Goal: Task Accomplishment & Management: Complete application form

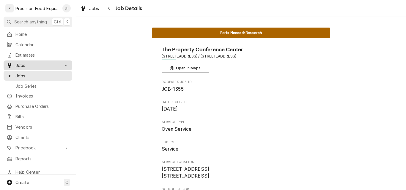
scroll to position [1264, 0]
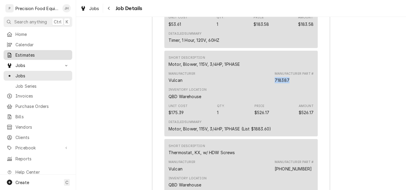
click at [24, 52] on span "Estimates" at bounding box center [42, 55] width 54 height 6
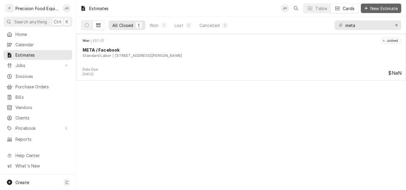
click at [379, 10] on span "New Estimate" at bounding box center [384, 8] width 30 height 6
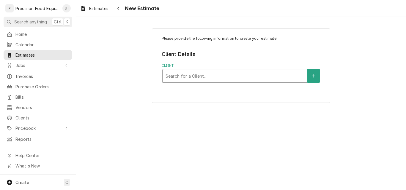
click at [204, 75] on div "Client" at bounding box center [234, 76] width 138 height 11
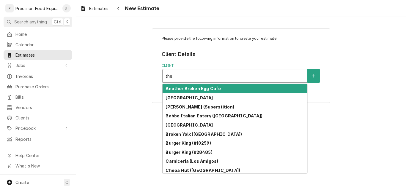
type input "the"
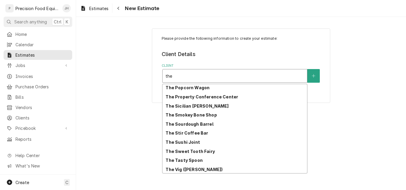
scroll to position [826, 0]
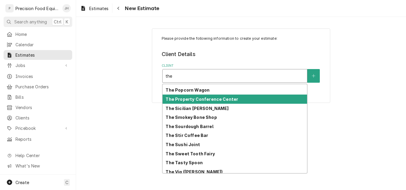
click at [241, 100] on div "The Property Conference Center" at bounding box center [234, 99] width 144 height 9
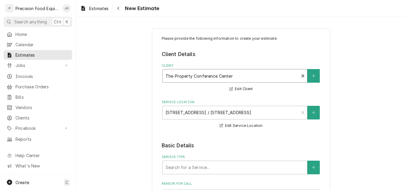
scroll to position [119, 0]
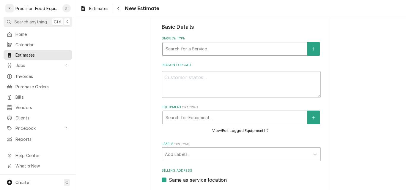
click at [190, 50] on div "Service Type" at bounding box center [234, 49] width 138 height 11
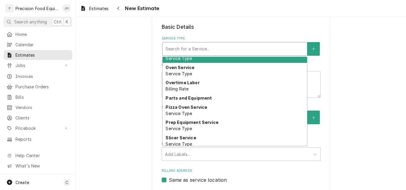
scroll to position [322, 0]
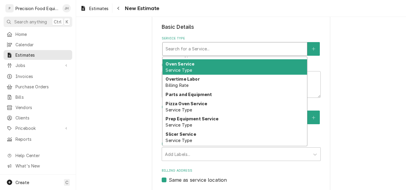
click at [211, 63] on div "Oven Service Service Type" at bounding box center [234, 66] width 144 height 15
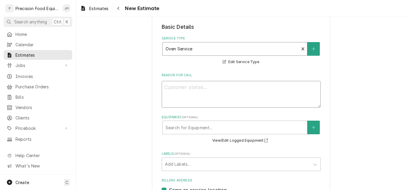
click at [202, 92] on textarea "Reason For Call" at bounding box center [241, 94] width 159 height 27
type textarea "x"
type textarea "T"
type textarea "x"
type textarea "To"
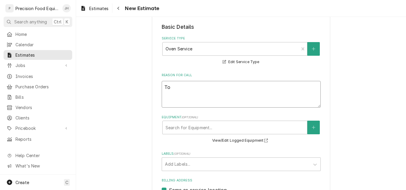
type textarea "x"
type textarea "Top"
type textarea "x"
type textarea "Top"
type textarea "x"
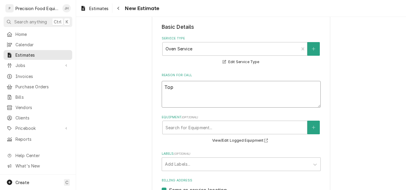
type textarea "Top o"
type textarea "x"
type textarea "Top ov"
type textarea "x"
type textarea "Top ove"
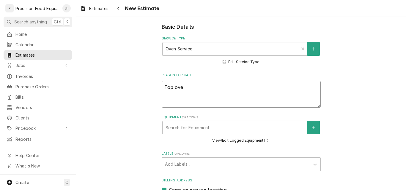
type textarea "x"
type textarea "Top oven"
type textarea "x"
type textarea "Top oven"
type textarea "x"
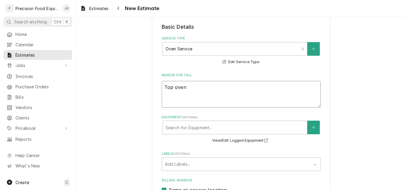
type textarea "Top oven"
type textarea "x"
type textarea "Top oven"
type textarea "x"
type textarea "Top oven -"
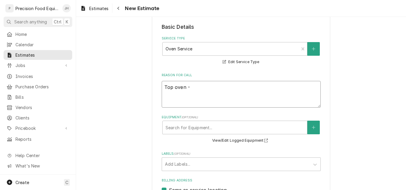
type textarea "x"
type textarea "Top oven -"
type textarea "x"
type textarea "Top oven -"
type textarea "x"
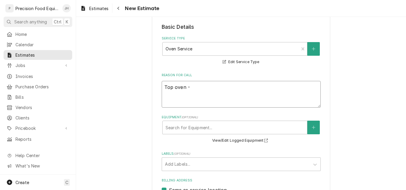
type textarea "Top oven - V"
type textarea "x"
type textarea "Top oven - Vu"
type textarea "x"
type textarea "Top oven - Vul"
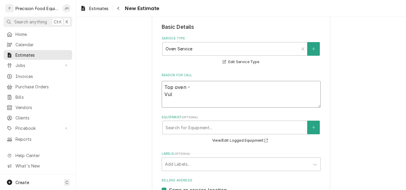
type textarea "x"
type textarea "Top oven - Vulc"
type textarea "x"
type textarea "Top oven - Vulca"
type textarea "x"
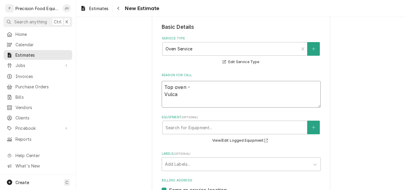
type textarea "Top oven - Vulcan"
type textarea "x"
type textarea "Top oven - Vulcan"
type textarea "x"
type textarea "Top oven - Vulcan G"
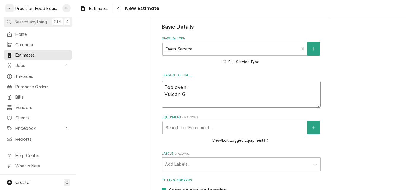
type textarea "x"
type textarea "Top oven - Vulcan GT"
type textarea "x"
type textarea "Top oven - Vulcan GT8"
type textarea "x"
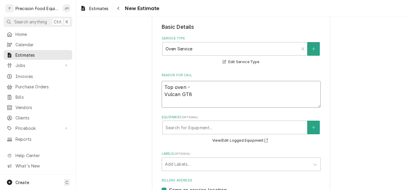
type textarea "Top oven - Vulcan GT88"
type textarea "x"
type textarea "Top oven - Vulcan GT88"
type textarea "x"
type textarea "Top oven - Vulcan GT88 -"
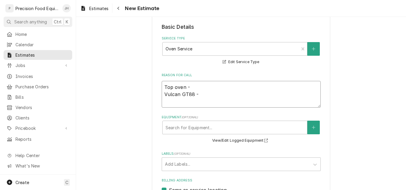
type textarea "x"
type textarea "Top oven - Vulcan GT88 -"
type textarea "x"
type textarea "Top oven - Vulcan GT88 - O"
type textarea "x"
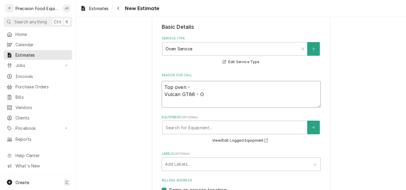
type textarea "Top oven - Vulcan GT88 - Ov"
type textarea "x"
type textarea "Top oven - Vulcan GT88 - Ove"
type textarea "x"
type textarea "Top oven - Vulcan GT88 - Oven"
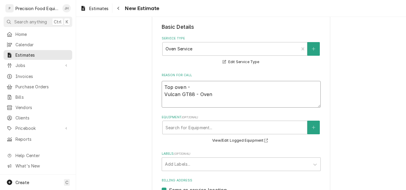
type textarea "x"
type textarea "Top oven - Vulcan GT88 - Oven"
type textarea "x"
type textarea "Top oven - Vulcan GT88 - Oven n"
type textarea "x"
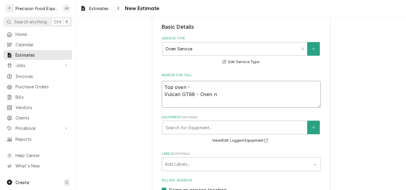
type textarea "Top oven - Vulcan GT88 - Oven ne"
type textarea "x"
type textarea "Top oven - Vulcan GT88 - Oven nee"
type textarea "x"
type textarea "Top oven - Vulcan GT88 - Oven need"
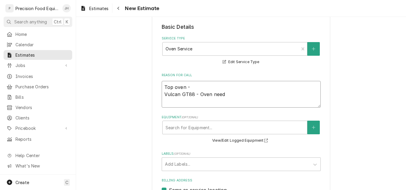
type textarea "x"
type textarea "Top oven - Vulcan GT88 - Oven needs"
type textarea "x"
type textarea "Top oven - Vulcan GT88 - Oven needs"
type textarea "x"
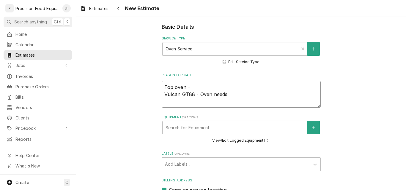
type textarea "Top oven - Vulcan GT88 - Oven needs b"
type textarea "x"
type textarea "Top oven - Vulcan GT88 - Oven needs bo"
type textarea "x"
type textarea "Top oven - Vulcan GT88 - Oven needs bot"
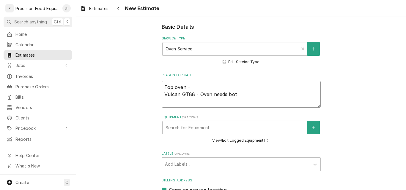
type textarea "x"
type textarea "Top oven - Vulcan GT88 - Oven needs both"
type textarea "x"
type textarea "Top oven - Vulcan GT88 - Oven needs both"
type textarea "x"
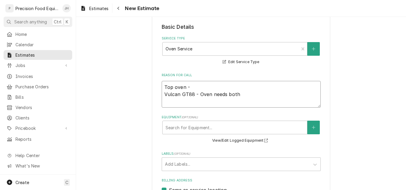
type textarea "Top oven - Vulcan GT88 - Oven needs both f"
type textarea "x"
type textarea "Top oven - Vulcan GT88 - Oven needs both fl"
type textarea "x"
type textarea "Top oven - Vulcan GT88 - Oven needs both fla"
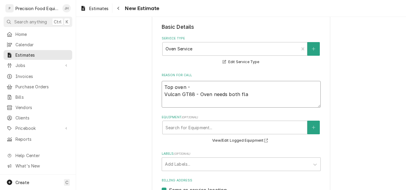
type textarea "x"
type textarea "Top oven - Vulcan GT88 - Oven needs both flam"
type textarea "x"
type textarea "Top oven - Vulcan GT88 - Oven needs both flame"
type textarea "x"
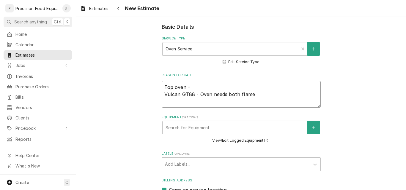
type textarea "Top oven - Vulcan GT88 - Oven needs both flame s"
type textarea "x"
type textarea "Top oven - Vulcan GT88 - Oven needs both flame sw"
type textarea "x"
type textarea "Top oven - Vulcan GT88 - Oven needs both flame swi"
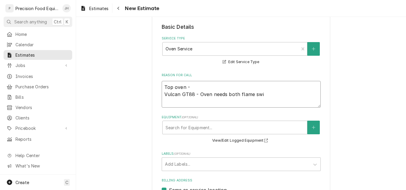
type textarea "x"
type textarea "Top oven - Vulcan GT88 - Oven needs both flame swit"
type textarea "x"
type textarea "Top oven - Vulcan GT88 - Oven needs both flame swith"
type textarea "x"
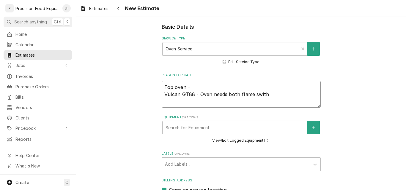
type textarea "Top oven - Vulcan GT88 - Oven needs both flame swit"
type textarea "x"
type textarea "Top oven - Vulcan GT88 - Oven needs both flame switc"
type textarea "x"
type textarea "Top oven - Vulcan GT88 - Oven needs both flame switch"
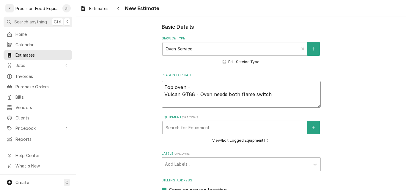
type textarea "x"
type textarea "Top oven - Vulcan GT88 - Oven needs both flame switch"
type textarea "x"
type textarea "Top oven - Vulcan GT88 - Oven needs both flame switch"
type textarea "x"
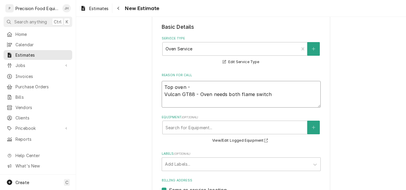
type textarea "Top oven - Vulcan GT88 - Oven needs both flame switche"
type textarea "x"
type textarea "Top oven - Vulcan GT88 - Oven needs both flame switches"
type textarea "x"
type textarea "Top oven - Vulcan GT88 - Oven needs both flame switches"
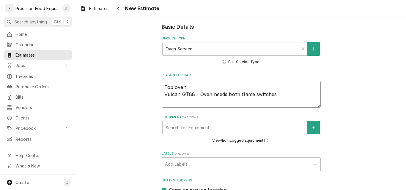
type textarea "x"
type textarea "Top oven - Vulcan GT88 - Oven needs both flame switches r"
type textarea "x"
type textarea "Top oven - Vulcan GT88 - Oven needs both flame switches re"
type textarea "x"
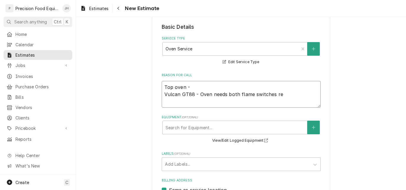
type textarea "Top oven - Vulcan GT88 - Oven needs both flame switches rep"
type textarea "x"
type textarea "Top oven - Vulcan GT88 - Oven needs both flame switches repla"
type textarea "x"
type textarea "Top oven - Vulcan GT88 - Oven needs both flame switches replac"
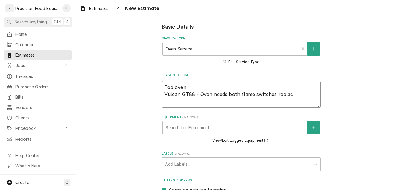
type textarea "x"
type textarea "Top oven - Vulcan GT88 - Oven needs both flame switches replace"
type textarea "x"
type textarea "Top oven - Vulcan GT88 - Oven needs both flame switches replaced"
type textarea "x"
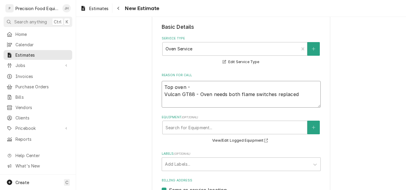
type textarea "Top oven - Vulcan GT88 - Oven needs both flame switches replaced."
type textarea "x"
type textarea "Top oven - Vulcan GT88 - Oven needs both flame switches replaced."
type textarea "x"
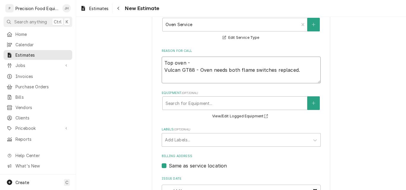
scroll to position [178, 0]
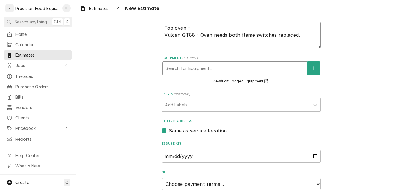
type textarea "Top oven - Vulcan GT88 - Oven needs both flame switches replaced."
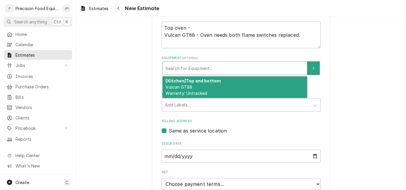
click at [227, 67] on div "Equipment" at bounding box center [234, 68] width 138 height 11
click at [226, 87] on div "[Kitchen] Top and bottom Vulcan GT88 Warranty: Untracked" at bounding box center [234, 88] width 144 height 22
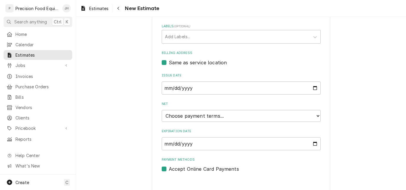
scroll to position [262, 0]
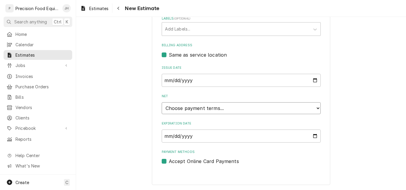
click at [226, 110] on select "Choose payment terms... Same Day Net 7 Net 14 Net 21 Net 30 Net 45 Net 60 Net 90" at bounding box center [241, 108] width 159 height 12
click at [268, 138] on input "Expiration Date" at bounding box center [241, 136] width 159 height 13
click at [314, 137] on input "Expiration Date" at bounding box center [241, 136] width 159 height 13
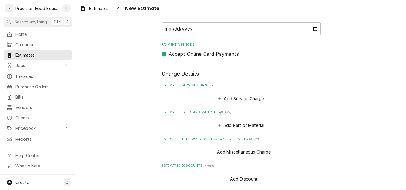
scroll to position [383, 0]
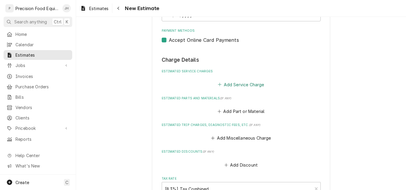
click at [239, 85] on button "Add Service Charge" at bounding box center [241, 84] width 48 height 8
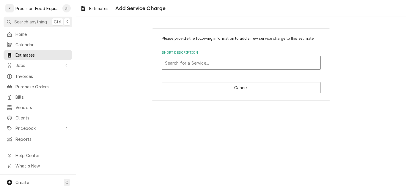
click at [189, 63] on div "Short Description" at bounding box center [241, 63] width 152 height 11
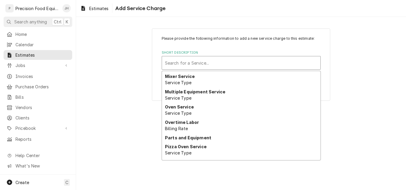
scroll to position [293, 0]
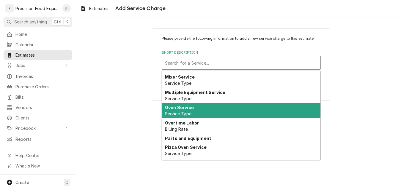
click at [188, 108] on strong "Oven Service" at bounding box center [179, 107] width 29 height 5
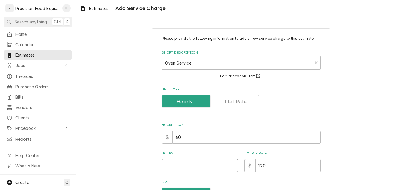
click at [177, 166] on input "Hours" at bounding box center [200, 165] width 76 height 13
type textarea "x"
type input "2"
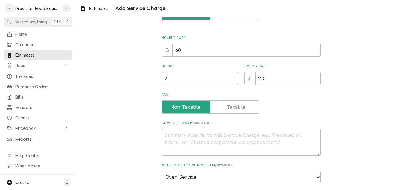
scroll to position [89, 0]
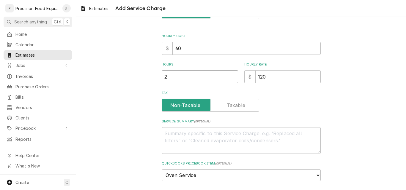
drag, startPoint x: 168, startPoint y: 78, endPoint x: 156, endPoint y: 80, distance: 12.0
click at [156, 80] on div "Please provide the following information to add a new service charge to this es…" at bounding box center [241, 75] width 178 height 273
type textarea "x"
type input "3"
type textarea "x"
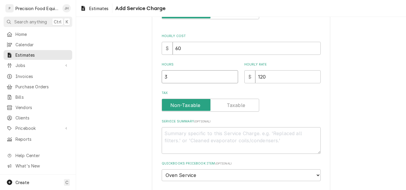
type input "3"
click at [182, 137] on textarea "Service Summary ( optional )" at bounding box center [241, 140] width 159 height 27
type textarea "T"
type textarea "x"
type textarea "To"
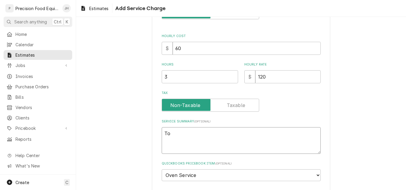
type textarea "x"
type textarea "Top"
type textarea "x"
type textarea "Top"
type textarea "x"
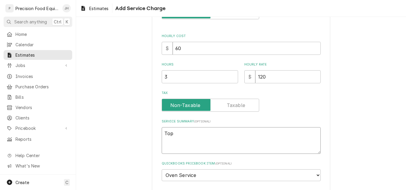
type textarea "Top V"
type textarea "x"
type textarea "Top Vu"
type textarea "x"
type textarea "Top Vul"
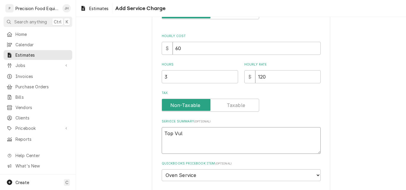
type textarea "x"
type textarea "Top Vulc"
type textarea "x"
type textarea "Top Vulca"
type textarea "x"
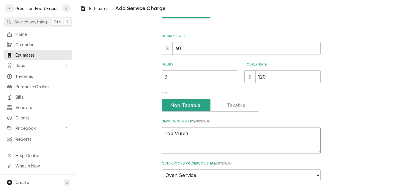
type textarea "Top Vulcan"
type textarea "x"
type textarea "Top Vulcan"
type textarea "x"
type textarea "Top Vulcan o"
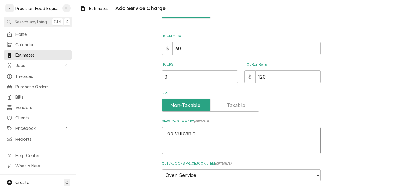
type textarea "x"
type textarea "Top Vulcan ov"
type textarea "x"
type textarea "Top Vulcan ove"
type textarea "x"
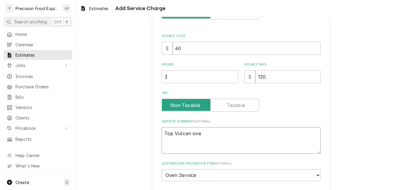
type textarea "Top Vulcan oven"
type textarea "x"
type textarea "Top Vulcan oven"
type textarea "x"
type textarea "Top Vulcan oven -"
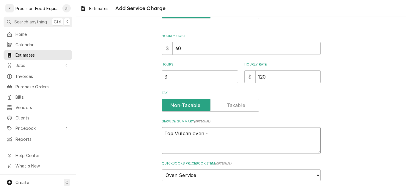
type textarea "x"
type textarea "Top Vulcan oven -"
type textarea "x"
type textarea "Top Vulcan oven - r"
type textarea "x"
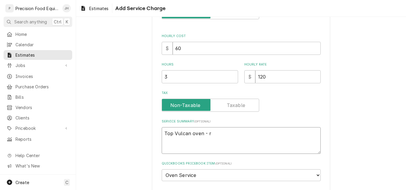
type textarea "Top Vulcan oven - re"
type textarea "x"
type textarea "Top Vulcan oven - repl"
type textarea "x"
type textarea "Top Vulcan oven - repla"
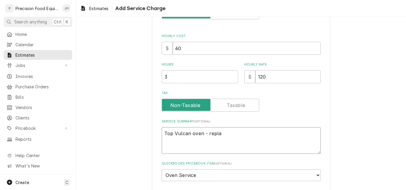
type textarea "x"
type textarea "Top Vulcan oven - replac"
type textarea "x"
type textarea "Top Vulcan oven - replace"
type textarea "x"
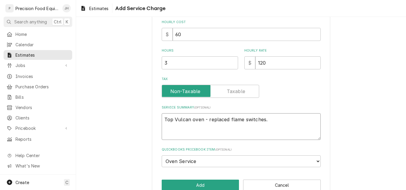
scroll to position [116, 0]
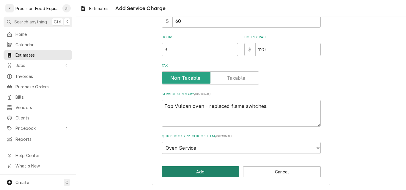
click at [197, 170] on button "Add" at bounding box center [201, 172] width 78 height 11
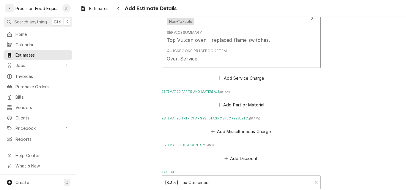
scroll to position [495, 0]
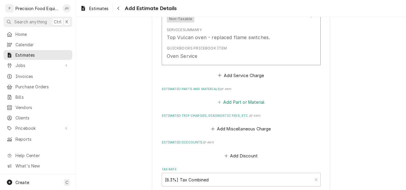
click at [234, 103] on button "Add Part or Material" at bounding box center [240, 102] width 49 height 8
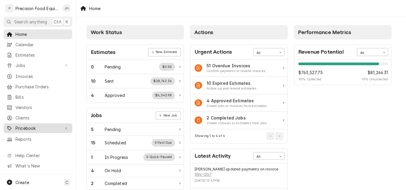
click at [25, 126] on span "Pricebook" at bounding box center [37, 128] width 45 height 6
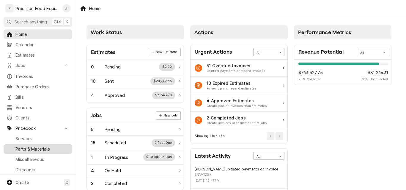
click at [28, 147] on span "Parts & Materials" at bounding box center [42, 149] width 54 height 6
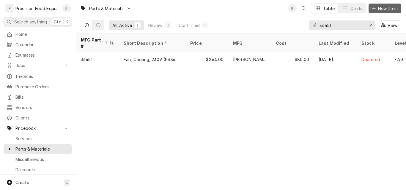
click at [381, 9] on span "New Item" at bounding box center [388, 8] width 22 height 6
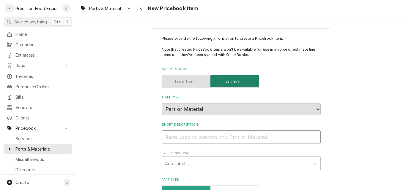
click at [188, 137] on input "Short Description" at bounding box center [241, 137] width 159 height 13
paste input "Air Rotor/Blower Wheel, CC, 5/8 Bore, 60HZ"
type textarea "x"
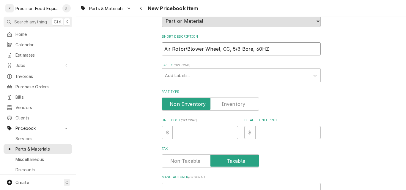
scroll to position [119, 0]
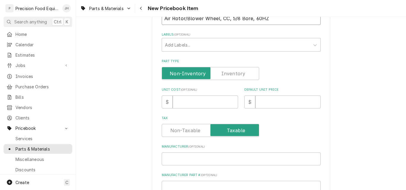
type input "Air Rotor/Blower Wheel, CC, 5/8 Bore, 60HZ"
click at [231, 75] on label "Part Type" at bounding box center [210, 73] width 97 height 13
click at [231, 75] on input "Part Type" at bounding box center [210, 73] width 92 height 13
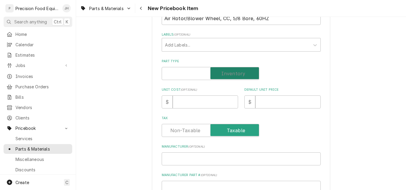
checkbox input "true"
click at [181, 101] on input "Unit Cost ( optional )" at bounding box center [205, 102] width 65 height 13
type textarea "x"
type input "8"
type textarea "x"
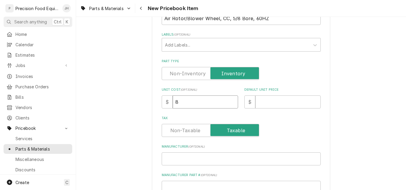
type input "89"
type textarea "x"
type input "89.97"
type textarea "x"
type input "89.97"
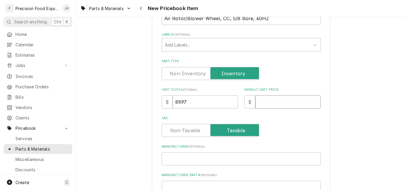
type textarea "x"
type input "1"
type textarea "x"
type input "14"
type textarea "x"
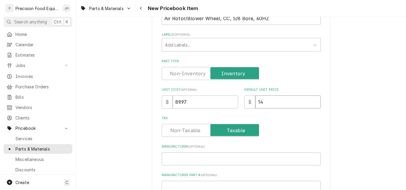
type input "144"
type textarea "x"
type input "144.8"
type textarea "x"
type input "144.83"
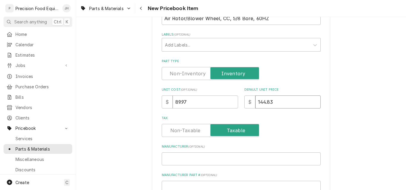
click at [258, 103] on input "144.83" at bounding box center [287, 102] width 65 height 13
type textarea "x"
drag, startPoint x: 261, startPoint y: 103, endPoint x: 271, endPoint y: 103, distance: 9.2
click at [271, 103] on input "164.83" at bounding box center [287, 102] width 65 height 13
type input "169"
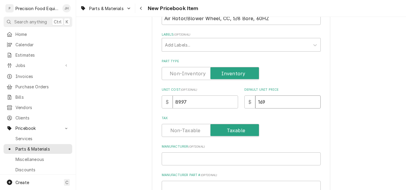
type textarea "x"
type input "169.9"
type textarea "x"
type input "169.97"
click at [194, 159] on input "Manufacturer ( optional )" at bounding box center [241, 159] width 159 height 13
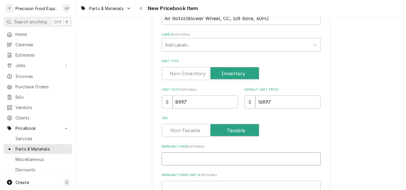
type textarea "x"
type input "V"
type textarea "x"
type input "Vu"
type textarea "x"
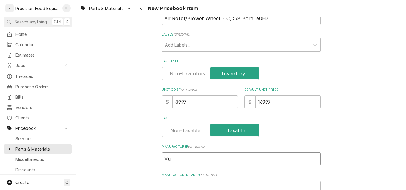
type input "Vul"
type textarea "x"
type input "Vulv"
type textarea "x"
type input "Vul"
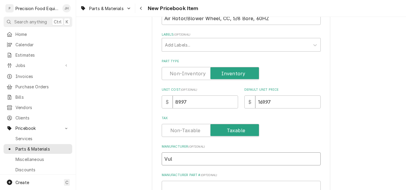
type textarea "x"
type input "Vulc"
type textarea "x"
type input "Vulca"
type textarea "x"
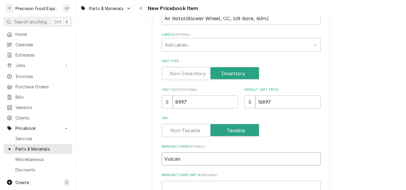
type input "Vulcan"
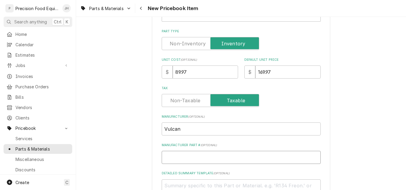
scroll to position [182, 0]
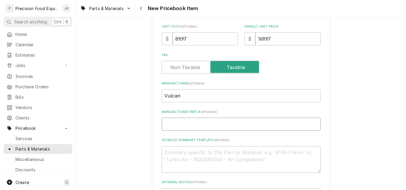
type textarea "x"
type input "9"
type textarea "x"
type input "91"
type textarea "x"
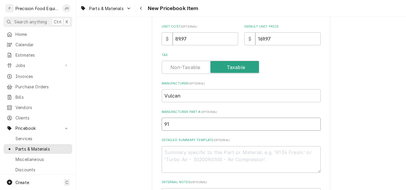
type input "913"
type textarea "x"
type input "9131"
type textarea "x"
type input "913"
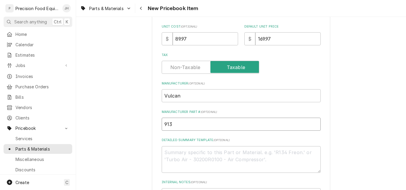
type textarea "x"
type input "91"
type textarea "x"
type input "9"
type textarea "x"
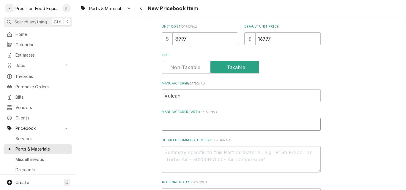
type textarea "x"
type input "0"
type textarea "x"
type input "00"
type textarea "x"
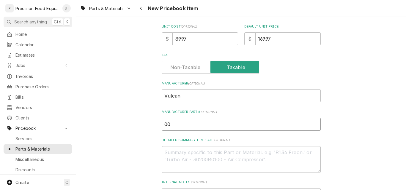
type input "00-"
type textarea "x"
type input "00-4"
type textarea "x"
type input "00-41"
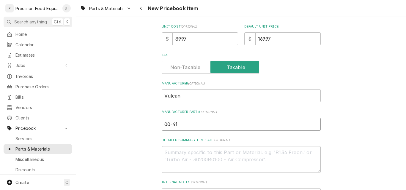
type textarea "x"
type input "00-415"
type textarea "x"
type input "00-4157"
type textarea "x"
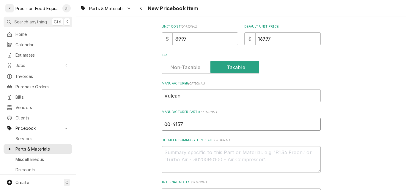
type input "00-41578"
type textarea "x"
type input "00-415780"
type textarea "x"
type input "00-415780-"
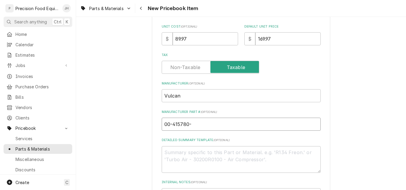
type textarea "x"
type input "00-415780-0"
type textarea "x"
type input "00-415780-00"
type textarea "x"
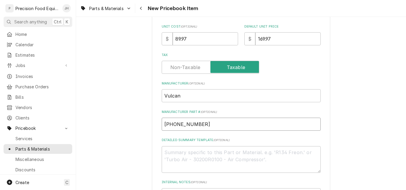
type input "00-415780-000"
type textarea "x"
type input "00-415780-0000"
type textarea "x"
type input "00-415780-00003"
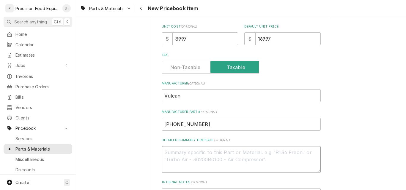
paste textarea "Air Rotor/Blower Wheel, CC, 5/8 Bore, 60HZ"
type textarea "x"
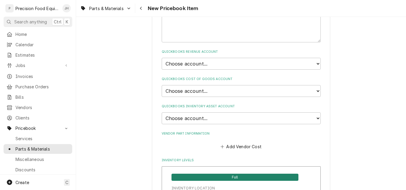
scroll to position [360, 0]
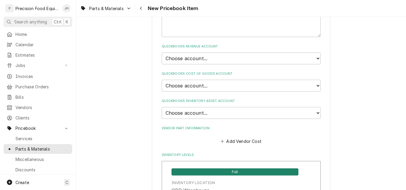
type textarea "Air Rotor/Blower Wheel, CC, 5/8 Bore, 60HZ"
click at [216, 59] on select "Choose account... Discount Income Misc Income Non taxable issues 46600: Parts a…" at bounding box center [241, 59] width 159 height 12
select select "8000000A-1210141275"
click at [162, 53] on select "Choose account... Discount Income Misc Income Non taxable issues 46600: Parts a…" at bounding box center [241, 59] width 159 height 12
type textarea "x"
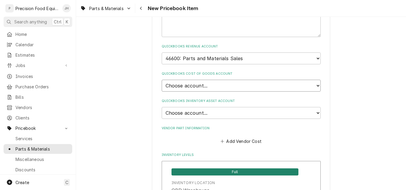
click at [220, 87] on select "Choose account... Loss Expense Loss Expense 11/3/2014 Loss Expense 11/4/2014 Co…" at bounding box center [241, 86] width 159 height 12
select select "80000023-1210145225"
click at [162, 80] on select "Choose account... Loss Expense Loss Expense 11/3/2014 Loss Expense 11/4/2014 Co…" at bounding box center [241, 86] width 159 height 12
type textarea "x"
click at [208, 113] on select "Choose account... Undeposited Funds Inventory Asset Payroll Asset" at bounding box center [241, 113] width 159 height 12
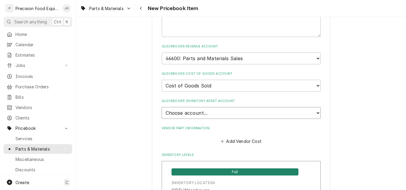
select select "80000022-1210145225"
click at [162, 107] on select "Choose account... Undeposited Funds Inventory Asset Payroll Asset" at bounding box center [241, 113] width 159 height 12
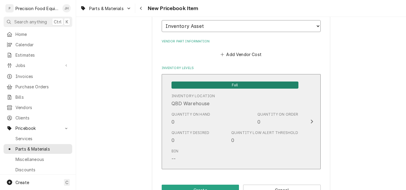
scroll to position [449, 0]
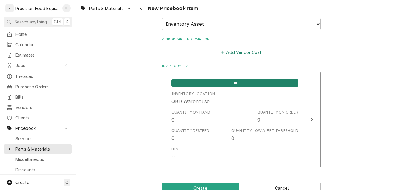
click at [247, 54] on button "Add Vendor Cost" at bounding box center [240, 52] width 43 height 8
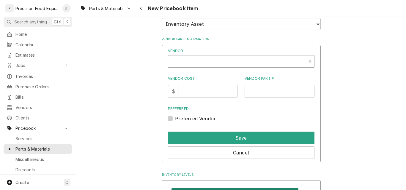
type textarea "x"
click at [196, 62] on div "Vendor" at bounding box center [237, 64] width 132 height 14
type input "allp"
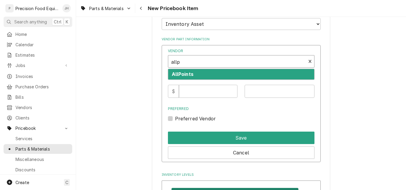
click at [193, 72] on strong "AllPoints" at bounding box center [183, 74] width 22 height 6
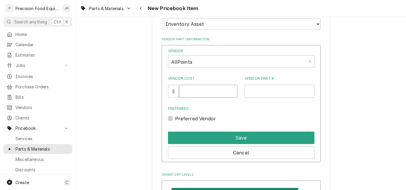
click at [192, 91] on input "Vendor Cost" at bounding box center [208, 91] width 58 height 13
type input "89.97"
type input "261469"
click at [175, 120] on label "Preferred Vendor" at bounding box center [195, 118] width 41 height 7
click at [175, 120] on input "Preferred" at bounding box center [248, 121] width 146 height 13
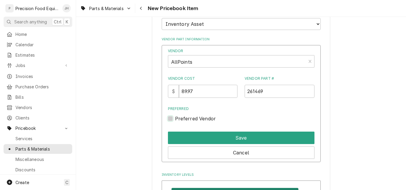
checkbox input "true"
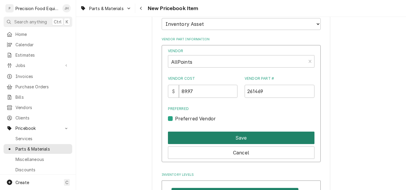
click at [233, 141] on button "Save" at bounding box center [241, 138] width 146 height 12
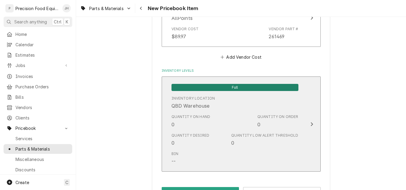
scroll to position [527, 0]
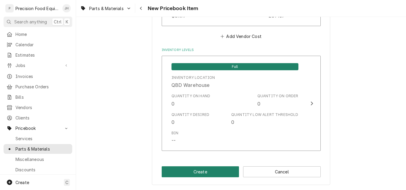
click at [208, 171] on button "Create" at bounding box center [201, 172] width 78 height 11
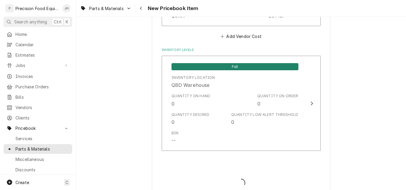
type textarea "x"
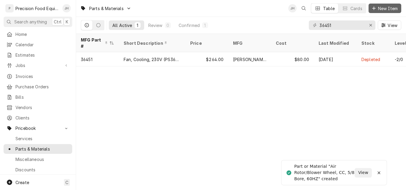
click at [383, 10] on span "New Item" at bounding box center [388, 8] width 22 height 6
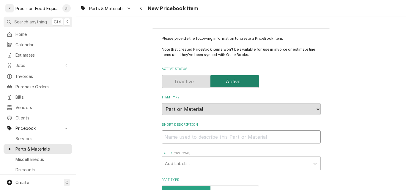
drag, startPoint x: 211, startPoint y: 138, endPoint x: 208, endPoint y: 137, distance: 3.0
click at [211, 138] on input "Short Description" at bounding box center [241, 137] width 159 height 13
paste input "Flame Switch/Thermocouple"
type textarea "x"
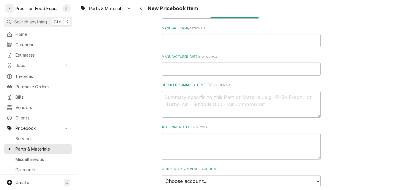
scroll to position [238, 0]
type input "Flame Switch/Thermocouple"
click at [189, 101] on textarea "Detailed Summary Template ( optional )" at bounding box center [241, 104] width 159 height 27
paste textarea "Flame Switch/Thermocouple"
type textarea "x"
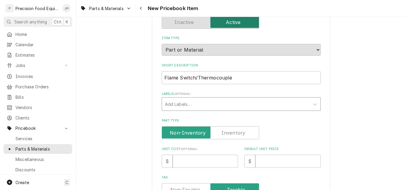
scroll to position [89, 0]
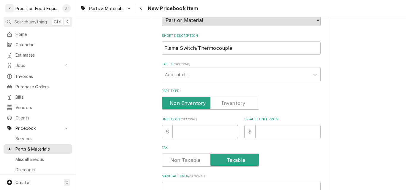
type textarea "Flame Switch/Thermocouple"
click at [224, 103] on label "Part Type" at bounding box center [210, 103] width 97 height 13
click at [224, 103] on input "Part Type" at bounding box center [210, 103] width 92 height 13
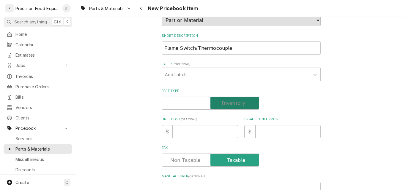
checkbox input "true"
click at [183, 134] on input "Unit Cost ( optional )" at bounding box center [205, 131] width 65 height 13
type textarea "x"
type input "4"
type textarea "x"
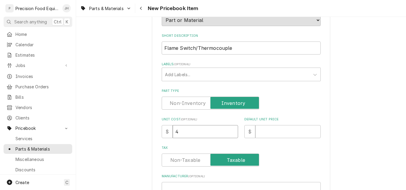
type input "43"
type textarea "x"
type input "434"
type textarea "x"
type input "434.6"
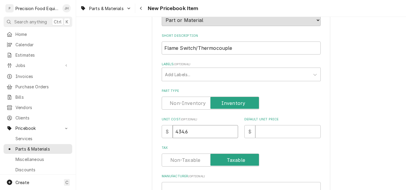
type textarea "x"
type input "434.68"
type textarea "x"
type input "7"
type textarea "x"
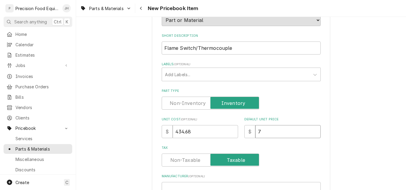
type input "73"
type textarea "x"
type input "731"
type textarea "x"
type input "731.2"
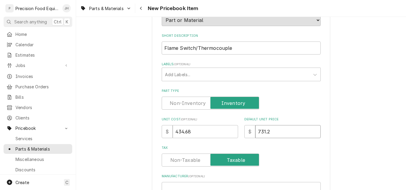
type textarea "x"
type input "731.21"
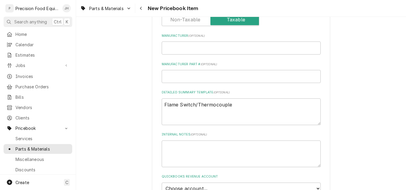
scroll to position [238, 0]
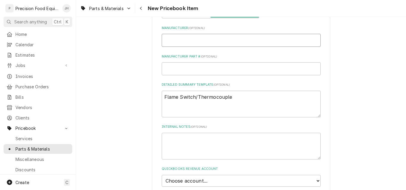
click at [185, 43] on input "Manufacturer ( optional )" at bounding box center [241, 40] width 159 height 13
type input "V"
type textarea "x"
type input "Vu"
type textarea "x"
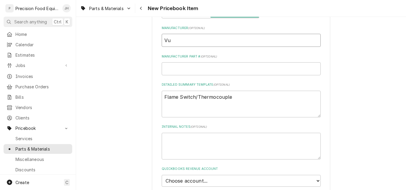
type input "Vul"
type textarea "x"
type input "Vulc"
type textarea "x"
type input "Vulca"
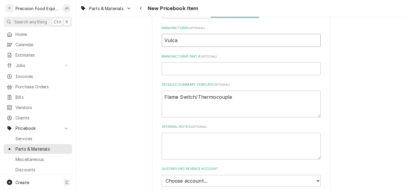
type textarea "x"
type input "Vulcan"
type textarea "x"
type input "0"
type textarea "x"
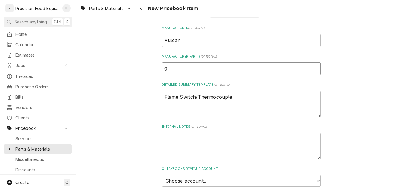
type input "00"
type textarea "x"
type input "00-"
type textarea "x"
type input "00-9"
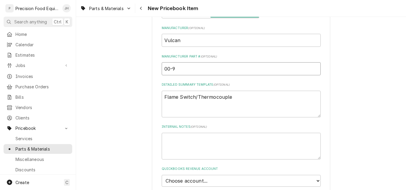
type textarea "x"
type input "00-91"
type textarea "x"
type input "00-913"
type textarea "x"
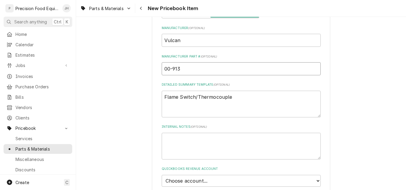
type input "00-9131"
type textarea "x"
type input "00-91314"
type textarea "x"
type input "00-913145"
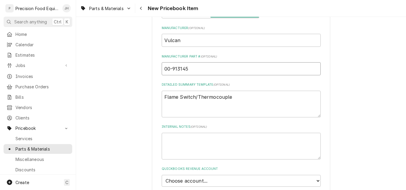
type textarea "x"
type input "00-913145-"
type textarea "x"
type input "00-913145-0"
type textarea "x"
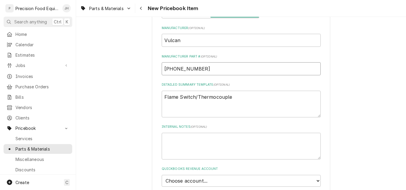
type input "00-913145-00"
type textarea "x"
type input "00-913145-000"
type textarea "x"
type input "00-913145-0000"
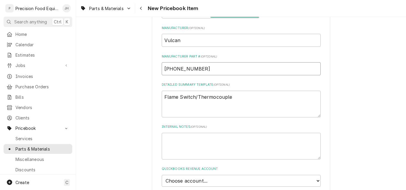
type textarea "x"
type input "[PHONE_NUMBER]"
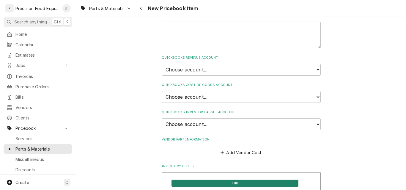
scroll to position [356, 0]
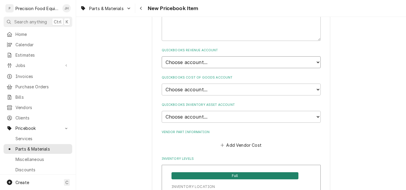
click at [210, 64] on select "Choose account... Discount Income Misc Income Non taxable issues 46600: Parts a…" at bounding box center [241, 62] width 159 height 12
select select "8000000A-1210141275"
click at [162, 56] on select "Choose account... Discount Income Misc Income Non taxable issues 46600: Parts a…" at bounding box center [241, 62] width 159 height 12
type textarea "x"
click at [249, 90] on select "Choose account... Loss Expense Loss Expense 11/3/2014 Loss Expense 11/4/2014 Co…" at bounding box center [241, 90] width 159 height 12
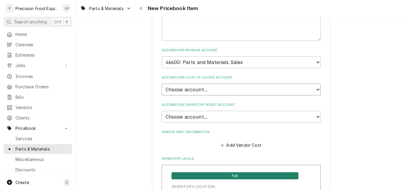
select select "80000023-1210145225"
click at [162, 84] on select "Choose account... Loss Expense Loss Expense 11/3/2014 Loss Expense 11/4/2014 Co…" at bounding box center [241, 90] width 159 height 12
type textarea "x"
click at [228, 116] on select "Choose account... Undeposited Funds Inventory Asset Payroll Asset" at bounding box center [241, 117] width 159 height 12
select select "80000022-1210145225"
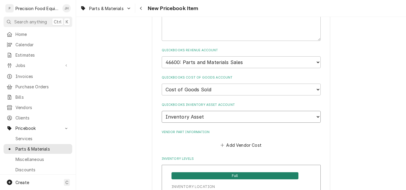
click at [162, 111] on select "Choose account... Undeposited Funds Inventory Asset Payroll Asset" at bounding box center [241, 117] width 159 height 12
click at [256, 147] on button "Add Vendor Cost" at bounding box center [240, 145] width 43 height 8
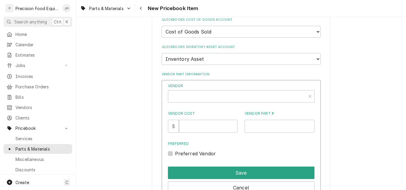
scroll to position [416, 0]
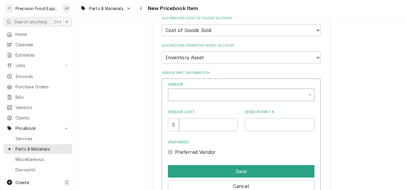
type textarea "x"
click at [205, 96] on div "Vendor" at bounding box center [237, 97] width 132 height 14
type input "all"
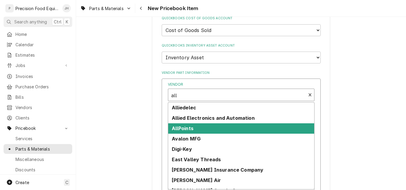
click at [197, 126] on div "AllPoints" at bounding box center [241, 129] width 146 height 10
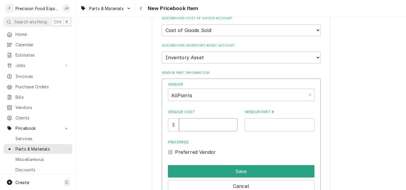
click at [200, 129] on input "Vendor Cost" at bounding box center [208, 124] width 58 height 13
type input "434.68"
click at [264, 122] on input "FS3075.001" at bounding box center [279, 124] width 70 height 13
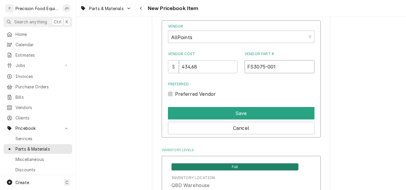
scroll to position [475, 0]
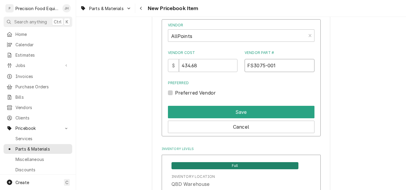
type input "FS3075-001"
click at [175, 94] on label "Preferred Vendor" at bounding box center [195, 92] width 41 height 7
click at [175, 94] on input "Preferred" at bounding box center [248, 95] width 146 height 13
checkbox input "true"
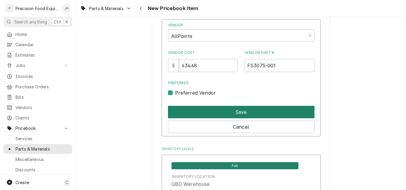
click at [232, 113] on button "Save" at bounding box center [241, 112] width 146 height 12
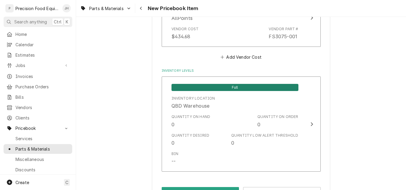
scroll to position [527, 0]
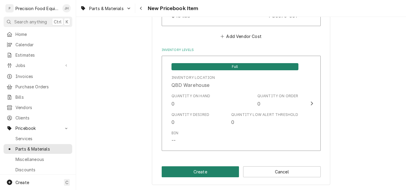
click at [215, 172] on button "Create" at bounding box center [201, 172] width 78 height 11
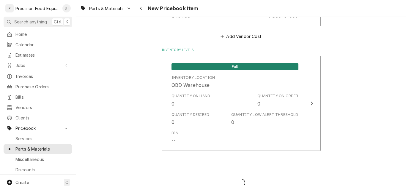
type textarea "x"
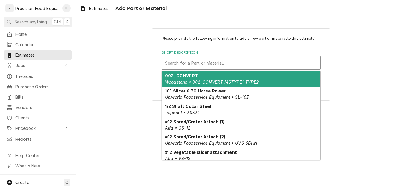
click at [185, 64] on div "Short Description" at bounding box center [241, 63] width 152 height 11
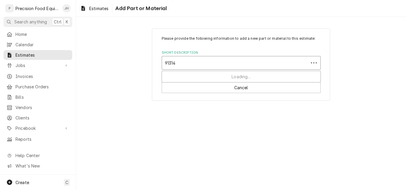
type input "913145"
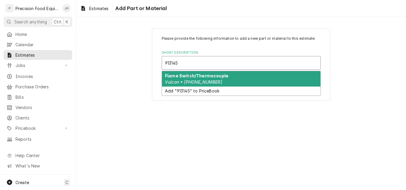
click at [229, 81] on div "Flame Switch/Thermocouple Vulcan • [PHONE_NUMBER]" at bounding box center [241, 78] width 158 height 15
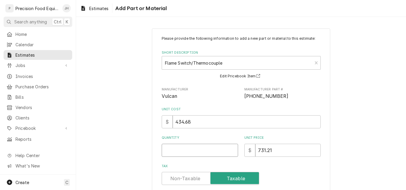
click at [173, 154] on input "Quantity" at bounding box center [200, 150] width 76 height 13
type textarea "x"
type input "1"
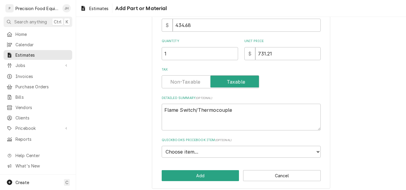
scroll to position [101, 0]
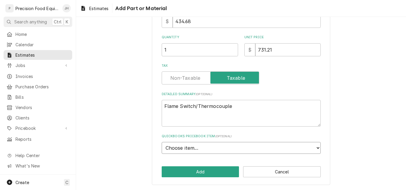
click at [210, 148] on select "Choose item... ESC/Touch Panel Assy - MM Control Board Kit, HV/LV Interlock Swi…" at bounding box center [241, 148] width 159 height 12
click at [287, 169] on button "Cancel" at bounding box center [282, 172] width 78 height 11
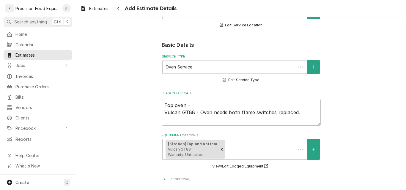
scroll to position [488, 0]
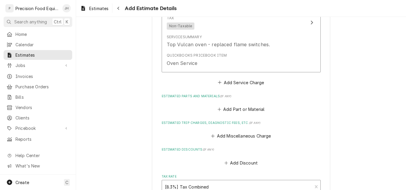
type textarea "x"
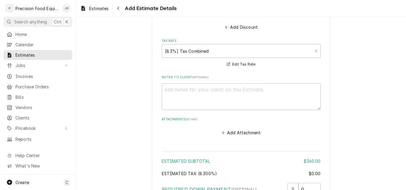
scroll to position [445, 0]
